Goal: Task Accomplishment & Management: Use online tool/utility

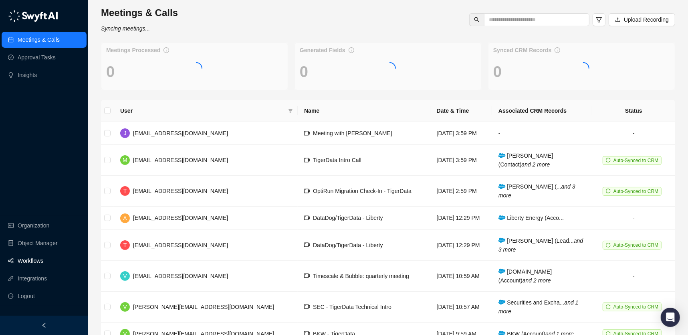
click at [38, 261] on link "Workflows" at bounding box center [31, 261] width 26 height 16
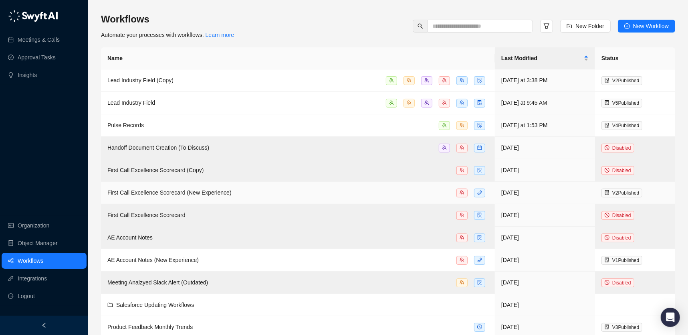
click at [154, 191] on span "First Call Excellence Scorecard (New Experience)" at bounding box center [169, 192] width 124 height 6
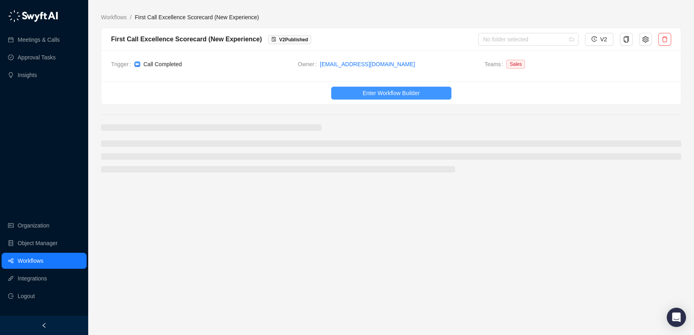
click at [372, 92] on span "Enter Workflow Builder" at bounding box center [390, 93] width 57 height 9
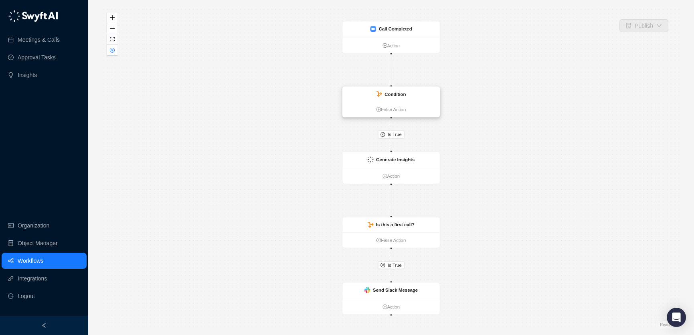
click at [370, 91] on div "Condition" at bounding box center [390, 94] width 97 height 15
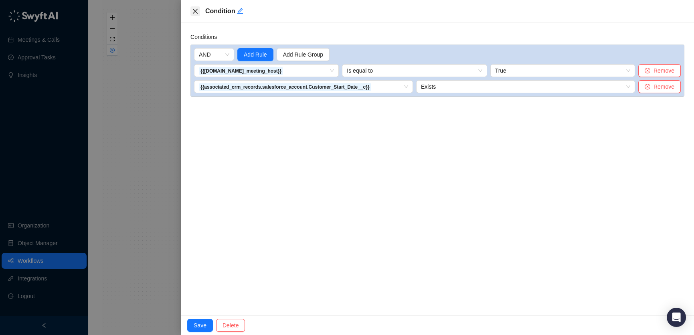
click at [195, 10] on icon "close" at bounding box center [195, 11] width 6 height 6
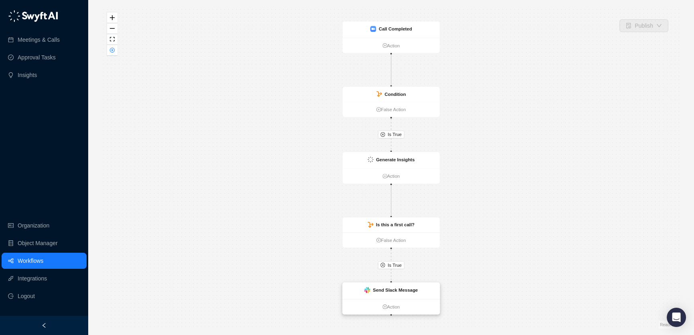
click at [376, 283] on div "Send Slack Message" at bounding box center [390, 290] width 97 height 16
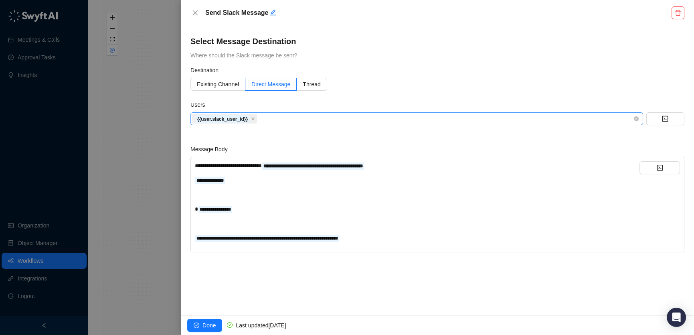
click at [269, 114] on div "{{user.slack_user_id}}" at bounding box center [412, 118] width 441 height 11
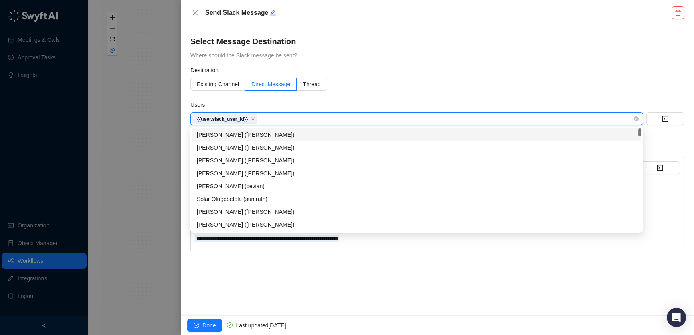
type input "*"
type input "**"
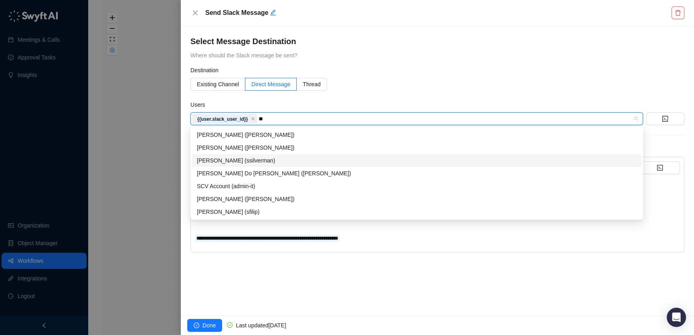
click at [256, 158] on div "[PERSON_NAME] (ssilverman)" at bounding box center [417, 160] width 440 height 9
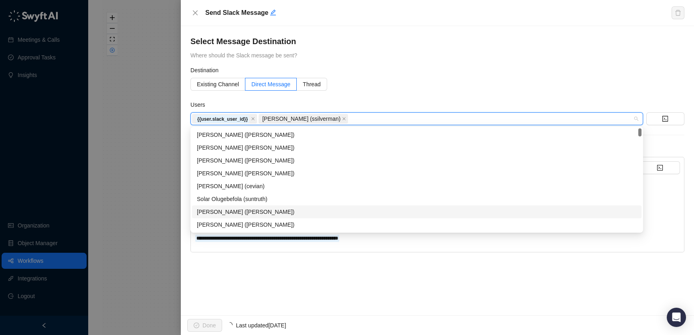
click at [206, 317] on div "Done Last updated [DATE]" at bounding box center [437, 325] width 513 height 20
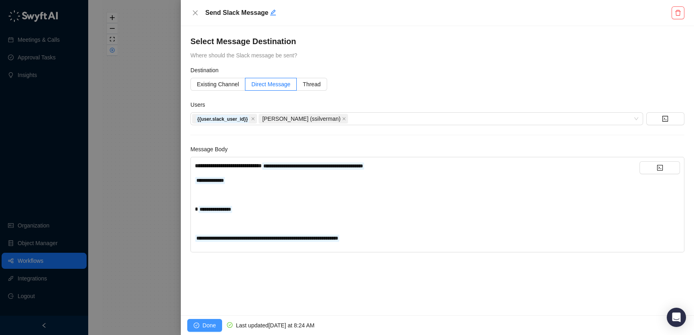
click at [206, 321] on span "Done" at bounding box center [208, 325] width 13 height 9
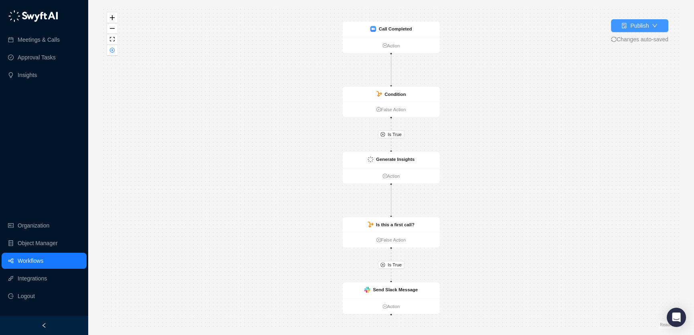
click at [636, 28] on div "Publish" at bounding box center [639, 25] width 18 height 9
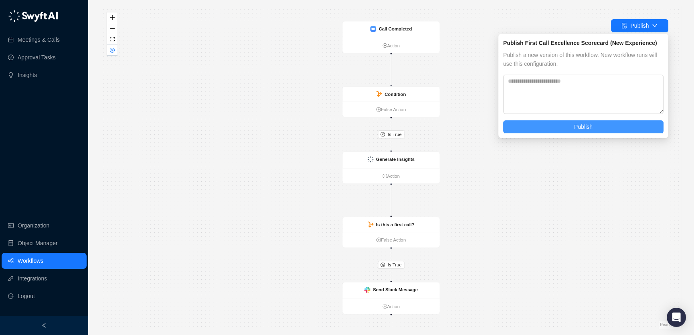
click at [577, 124] on span "Publish" at bounding box center [583, 126] width 18 height 9
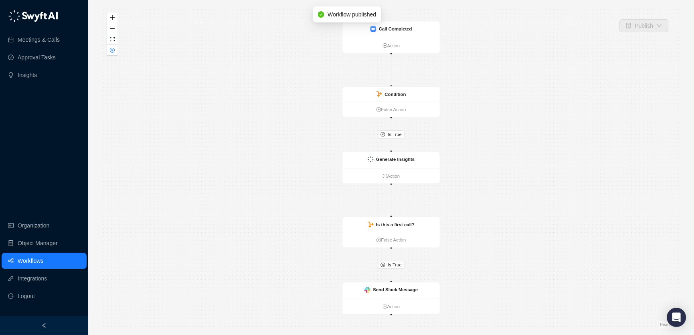
click at [18, 266] on link "Workflows" at bounding box center [31, 261] width 26 height 16
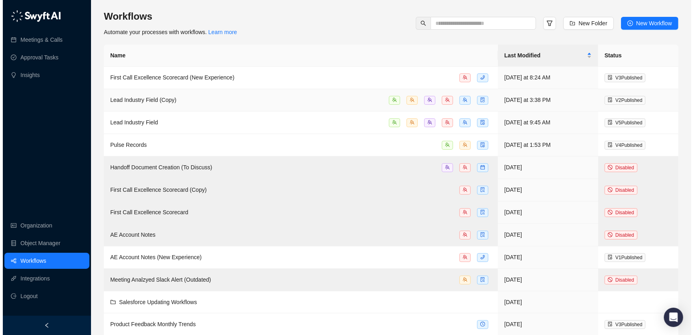
scroll to position [3, 0]
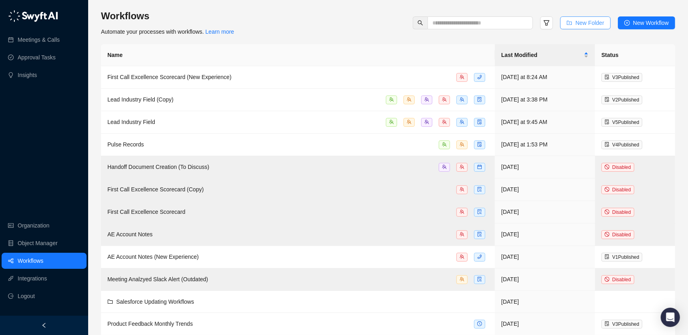
click at [592, 24] on span "New Folder" at bounding box center [590, 22] width 29 height 9
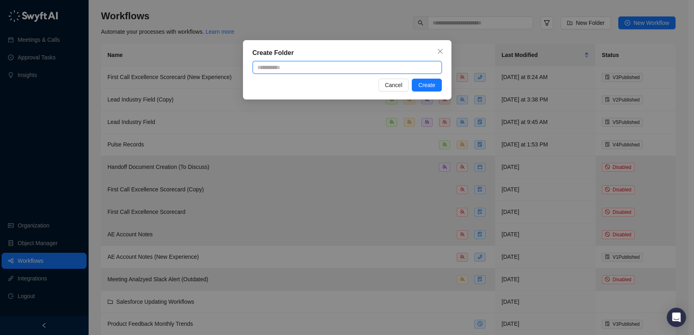
click at [345, 70] on input "text" at bounding box center [347, 67] width 189 height 13
type input "**********"
click at [431, 79] on button "Create" at bounding box center [427, 85] width 30 height 13
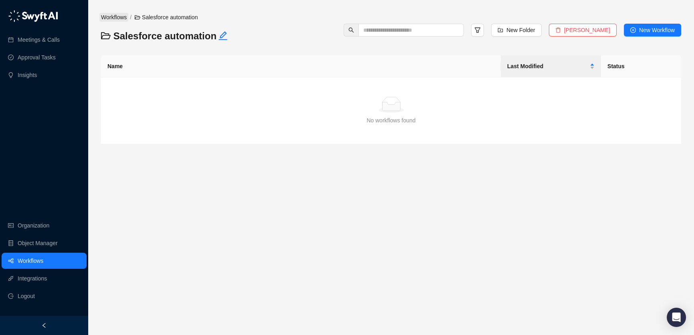
click at [118, 18] on link "Workflows" at bounding box center [113, 17] width 29 height 9
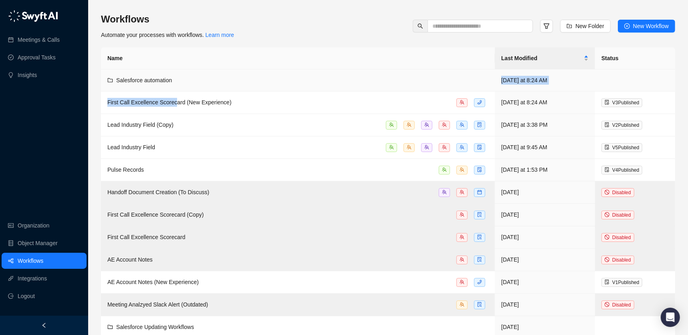
drag, startPoint x: 179, startPoint y: 104, endPoint x: 408, endPoint y: 79, distance: 229.8
click at [301, 34] on div "Workflows Automate your processes with workflows. Learn more New Folder New Wor…" at bounding box center [388, 26] width 574 height 26
click at [233, 37] on link "Learn more" at bounding box center [220, 35] width 29 height 6
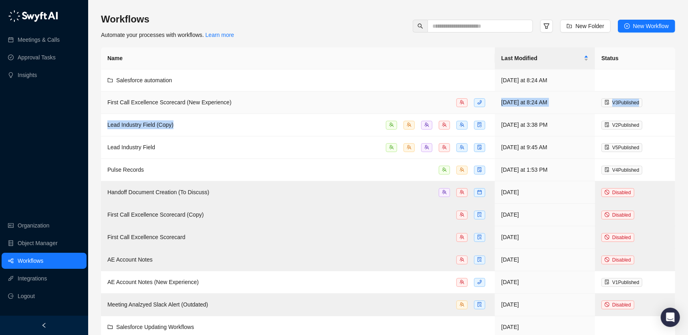
drag, startPoint x: 217, startPoint y: 121, endPoint x: 202, endPoint y: 114, distance: 16.5
click at [202, 114] on td "Lead Industry Field (Copy)" at bounding box center [298, 125] width 394 height 22
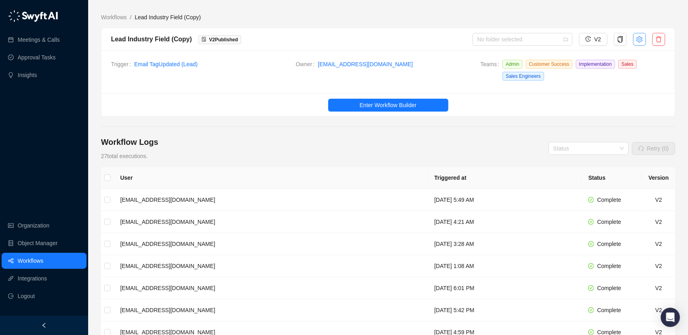
click at [636, 41] on button "button" at bounding box center [639, 39] width 13 height 13
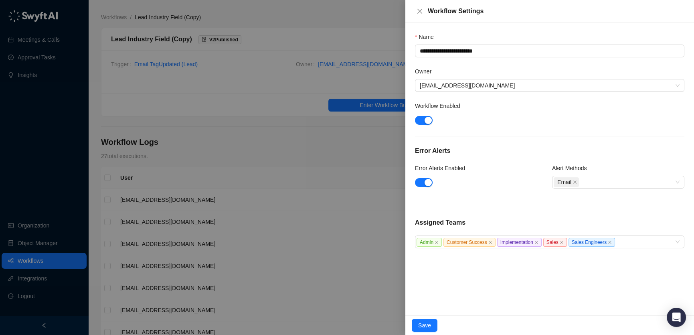
click at [413, 13] on div "Workflow Settings" at bounding box center [549, 11] width 289 height 23
click at [419, 8] on icon "close" at bounding box center [420, 11] width 6 height 6
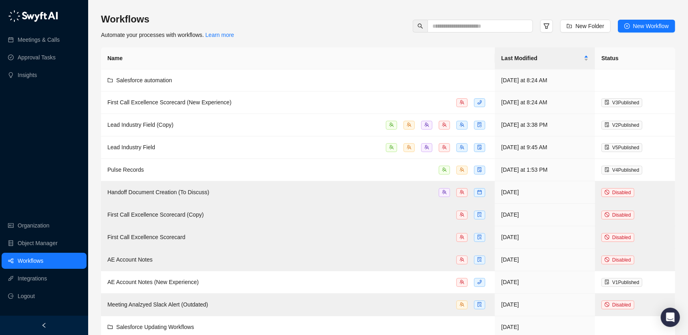
click at [161, 104] on span "First Call Excellence Scorecard (New Experience)" at bounding box center [169, 102] width 124 height 6
click at [161, 104] on main "Workflows Automate your processes with workflows. Learn more New Folder New Wor…" at bounding box center [388, 332] width 574 height 639
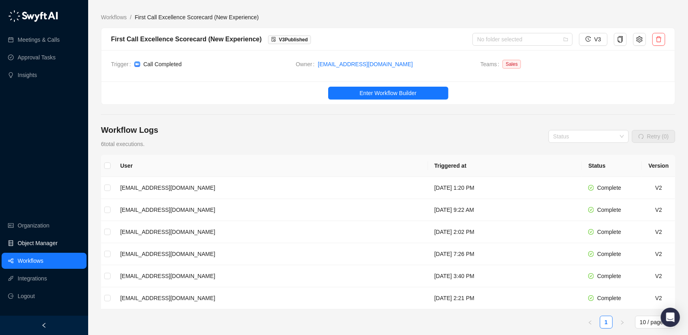
click at [38, 243] on link "Object Manager" at bounding box center [38, 243] width 40 height 16
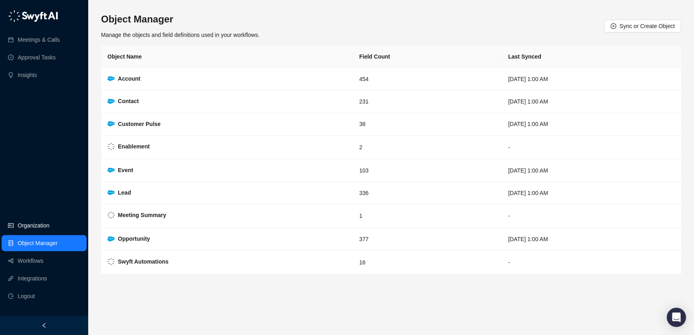
click at [46, 218] on link "Organization" at bounding box center [34, 225] width 32 height 16
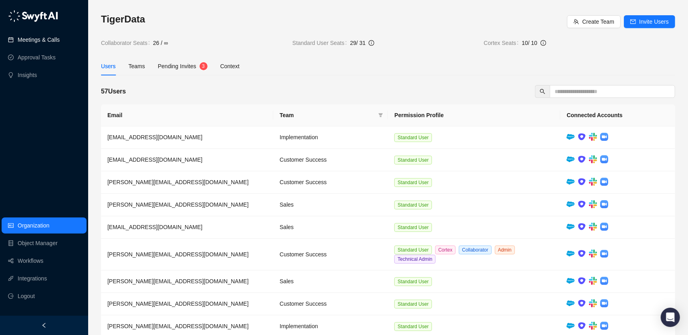
click at [44, 41] on link "Meetings & Calls" at bounding box center [39, 40] width 42 height 16
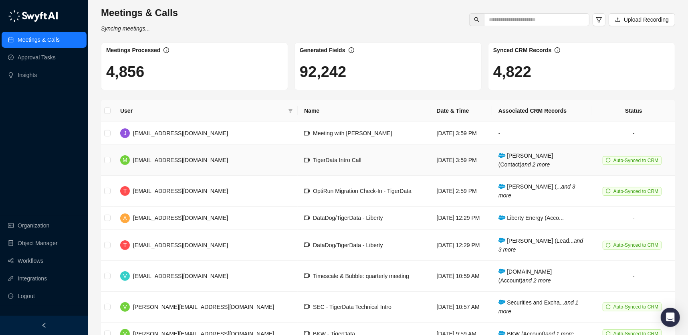
click at [164, 160] on span "[EMAIL_ADDRESS][DOMAIN_NAME]" at bounding box center [180, 160] width 95 height 6
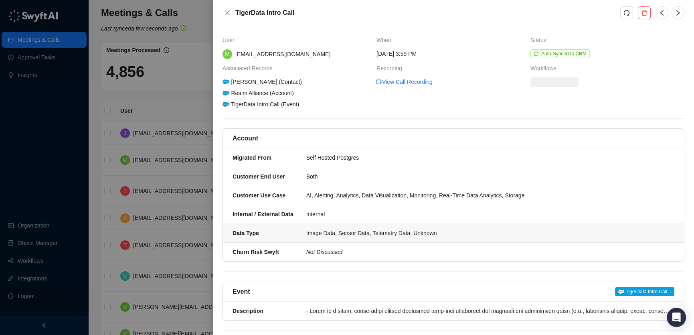
click at [194, 221] on div at bounding box center [347, 167] width 694 height 335
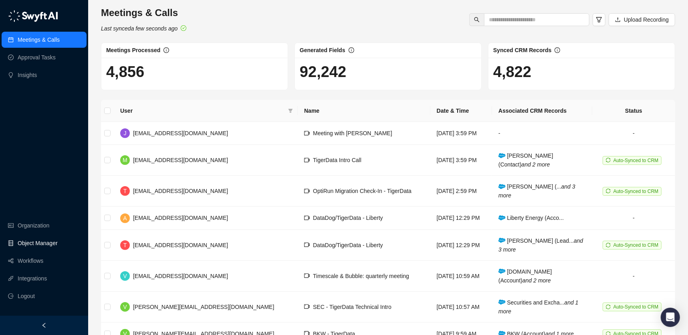
click at [55, 245] on link "Object Manager" at bounding box center [38, 243] width 40 height 16
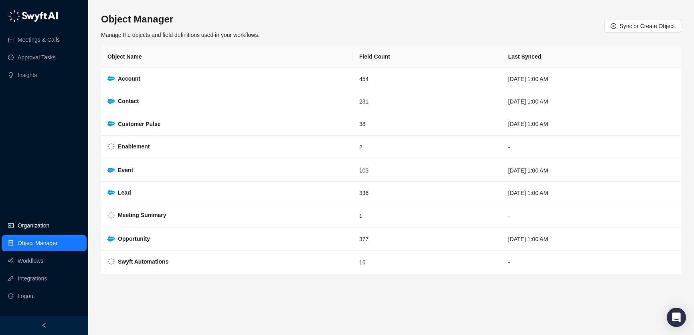
click at [49, 220] on link "Organization" at bounding box center [34, 225] width 32 height 16
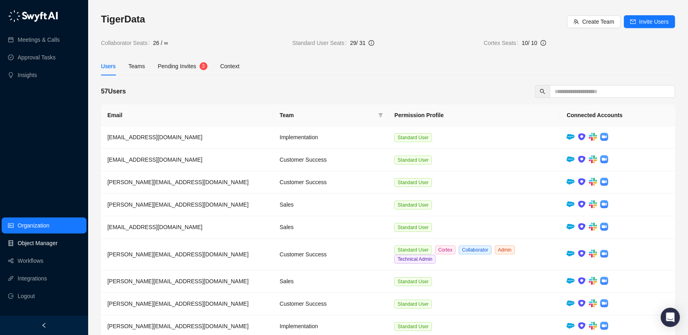
click at [51, 239] on link "Object Manager" at bounding box center [38, 243] width 40 height 16
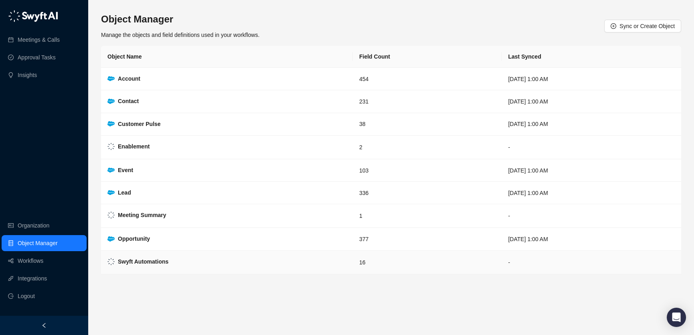
click at [140, 253] on td "Swyft Automations" at bounding box center [227, 263] width 252 height 24
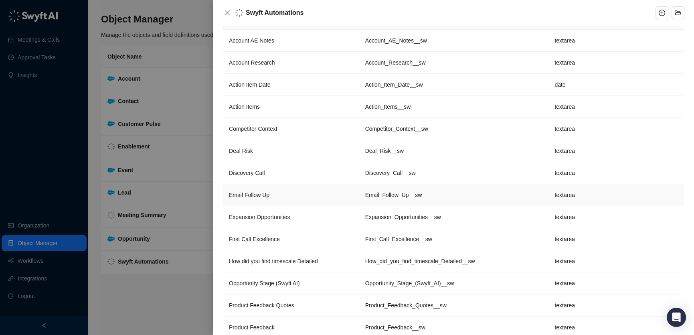
scroll to position [39, 0]
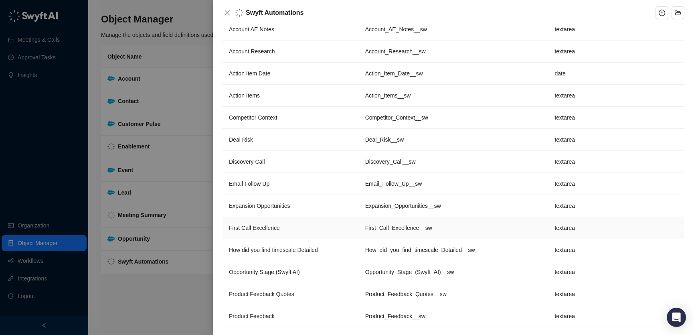
click at [264, 227] on span "First Call Excellence" at bounding box center [254, 228] width 51 height 6
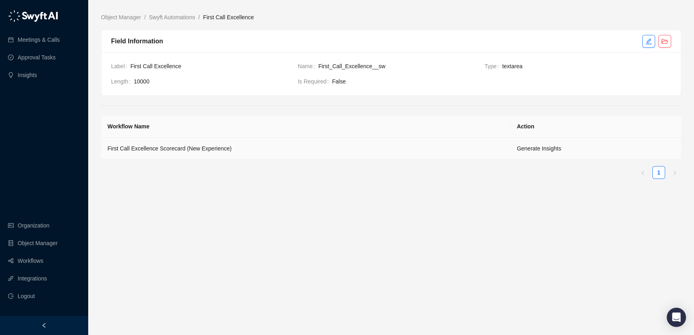
click at [282, 150] on td "First Call Excellence Scorecard (New Experience)" at bounding box center [305, 149] width 409 height 22
click at [644, 36] on button "button" at bounding box center [648, 41] width 13 height 13
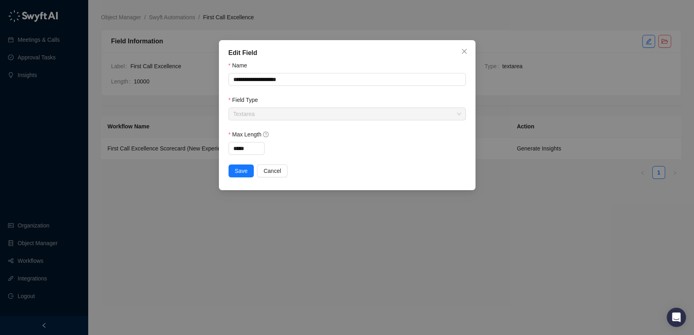
click at [290, 166] on form "**********" at bounding box center [347, 119] width 237 height 116
click at [283, 169] on button "Cancel" at bounding box center [272, 170] width 30 height 13
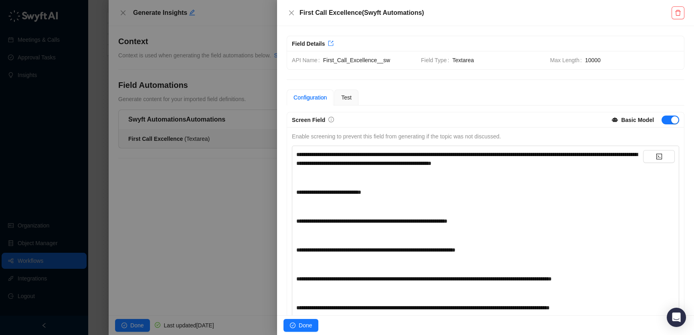
scroll to position [1, 0]
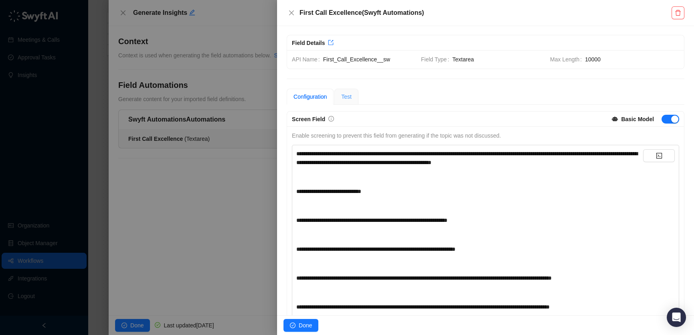
click at [340, 91] on div "Test" at bounding box center [346, 97] width 24 height 16
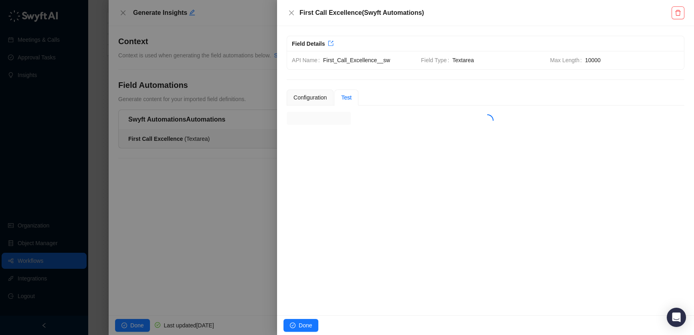
scroll to position [0, 0]
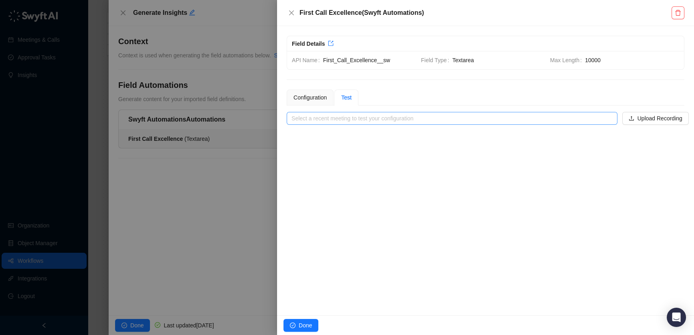
click at [356, 117] on input "search" at bounding box center [449, 118] width 316 height 12
click at [342, 119] on input "search" at bounding box center [449, 118] width 316 height 12
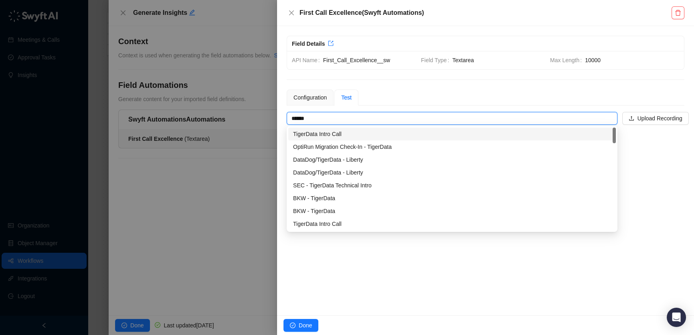
click at [354, 137] on div "TigerData Intro Call" at bounding box center [452, 133] width 318 height 9
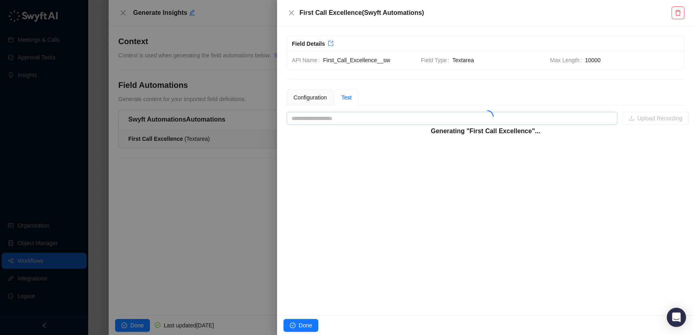
type input "**********"
click at [384, 113] on div "Generating "First Call Excellence"..." at bounding box center [486, 118] width 398 height 13
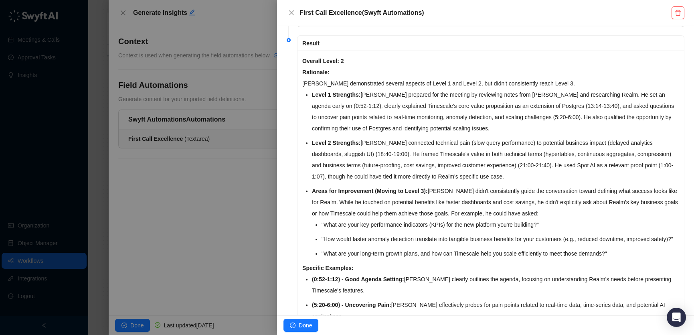
scroll to position [476, 0]
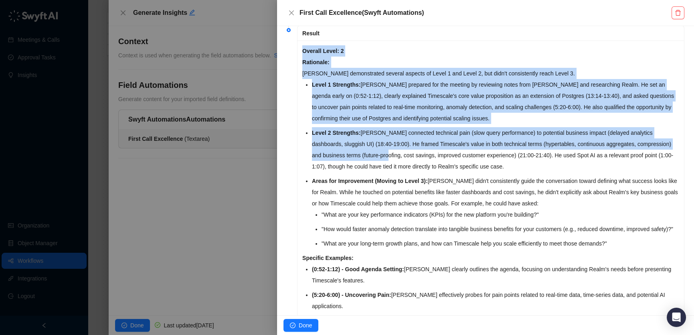
drag, startPoint x: 302, startPoint y: 49, endPoint x: 400, endPoint y: 160, distance: 147.4
click at [400, 160] on div "Overall Level: 2 Rationale: Mike demonstrated several aspects of Level 1 and Le…" at bounding box center [490, 300] width 386 height 521
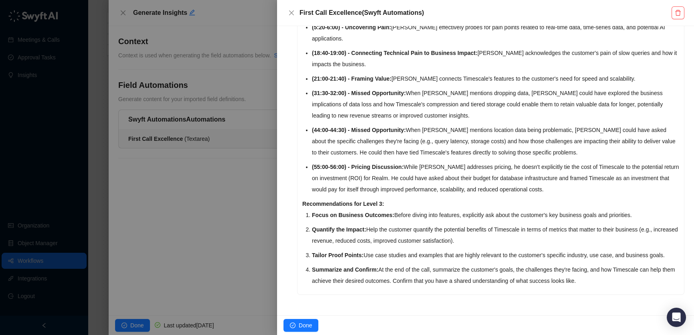
click at [634, 281] on li "Summarize and Confirm: At the end of the call, summarize the customer's goals, …" at bounding box center [495, 275] width 367 height 22
copy div "Overall Level: 2 Rationale: Mike demonstrated several aspects of Level 1 and Le…"
click at [176, 166] on div at bounding box center [347, 167] width 694 height 335
